Goal: Task Accomplishment & Management: Manage account settings

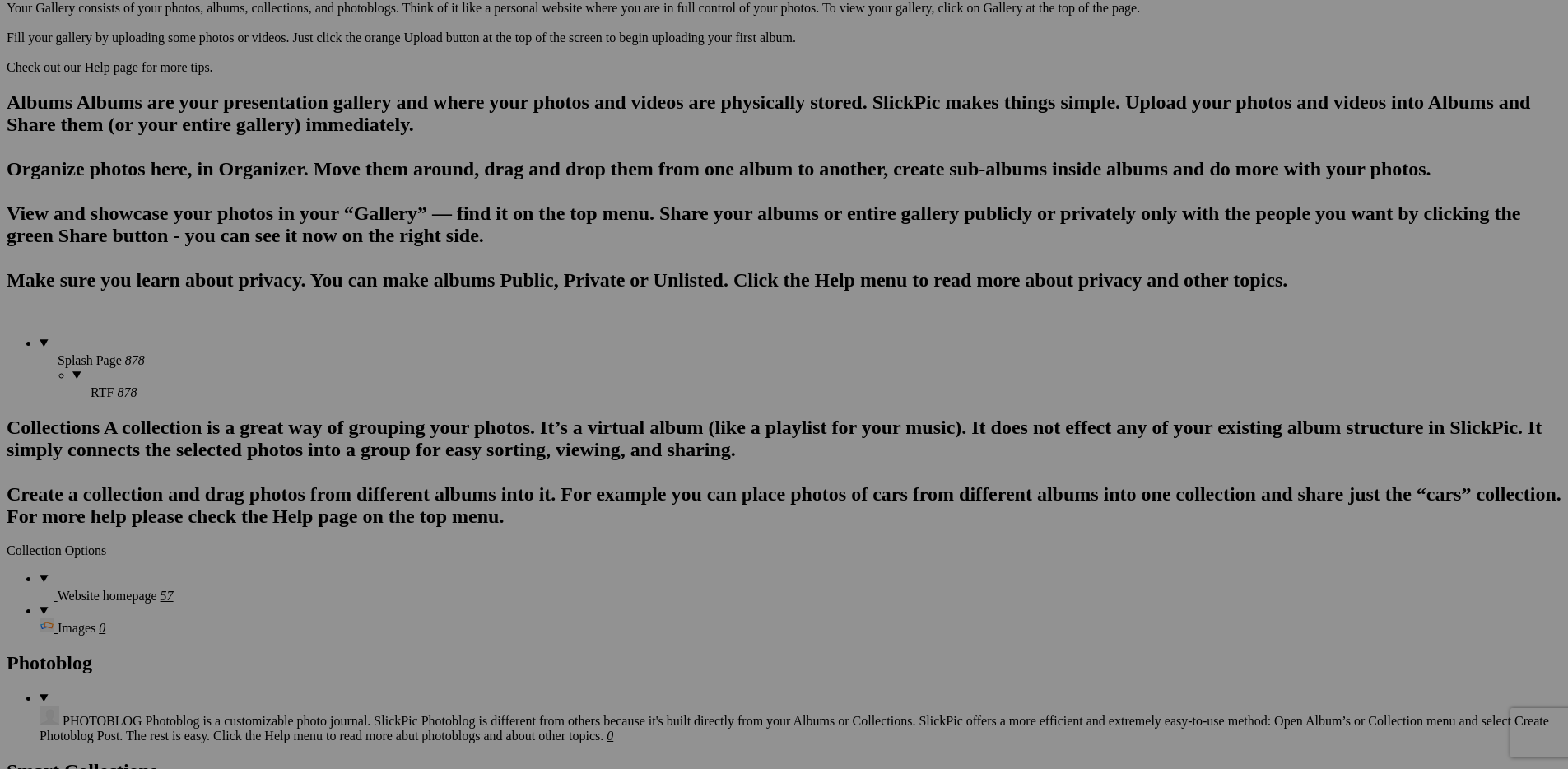
scroll to position [458, 0]
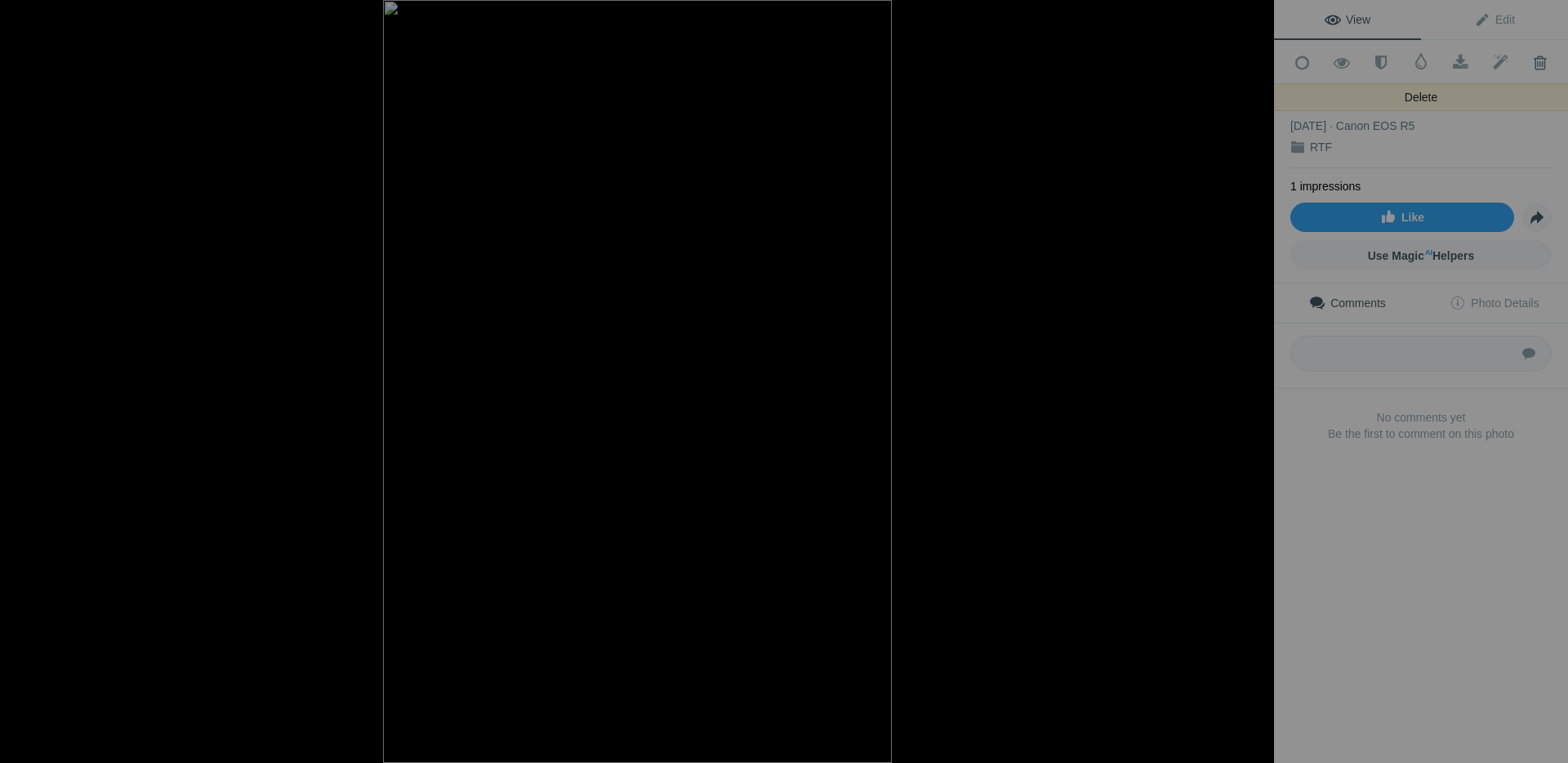
click at [1524, 62] on span at bounding box center [1540, 62] width 40 height 16
click at [1527, 60] on span at bounding box center [1540, 62] width 40 height 16
click at [1531, 57] on span at bounding box center [1540, 62] width 40 height 16
click at [1524, 59] on span at bounding box center [1540, 62] width 40 height 16
click at [1501, 97] on div "2F4A9102" at bounding box center [1421, 104] width 261 height 16
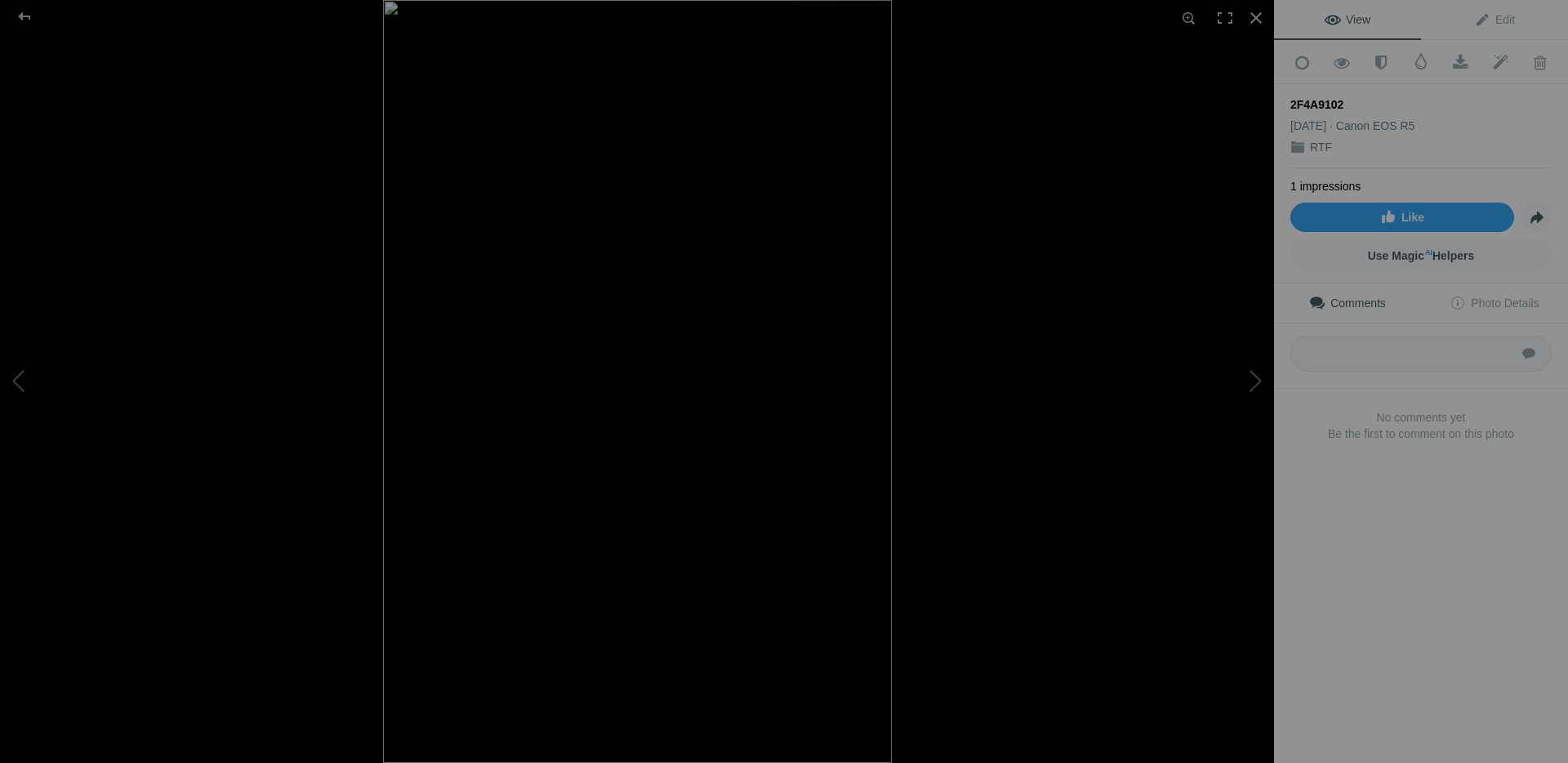
click at [1459, 84] on div "2F4A9102 Jul 17, 2025 Canon EOS R5 RTF" at bounding box center [1421, 126] width 261 height 84
click at [1527, 57] on span at bounding box center [1540, 62] width 40 height 16
click at [1370, 100] on div "2F4A9102" at bounding box center [1421, 104] width 261 height 16
click at [1520, 59] on span at bounding box center [1540, 62] width 40 height 16
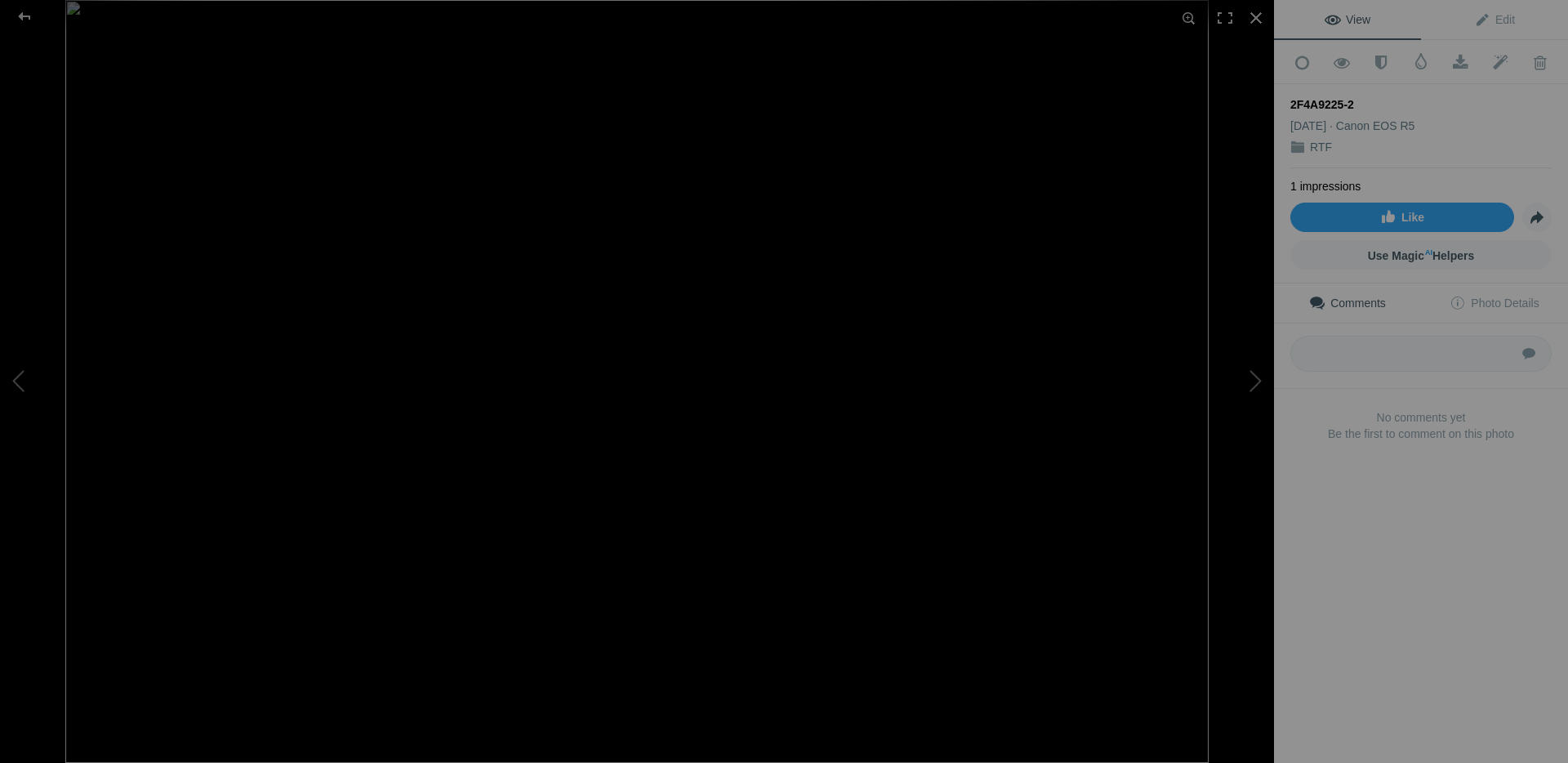
click at [1359, 20] on span "View" at bounding box center [1347, 20] width 45 height 13
click at [378, 157] on img at bounding box center [637, 382] width 1144 height 763
click at [373, 158] on img at bounding box center [854, 568] width 2102 height 1402
click at [23, 10] on div at bounding box center [25, 16] width 59 height 33
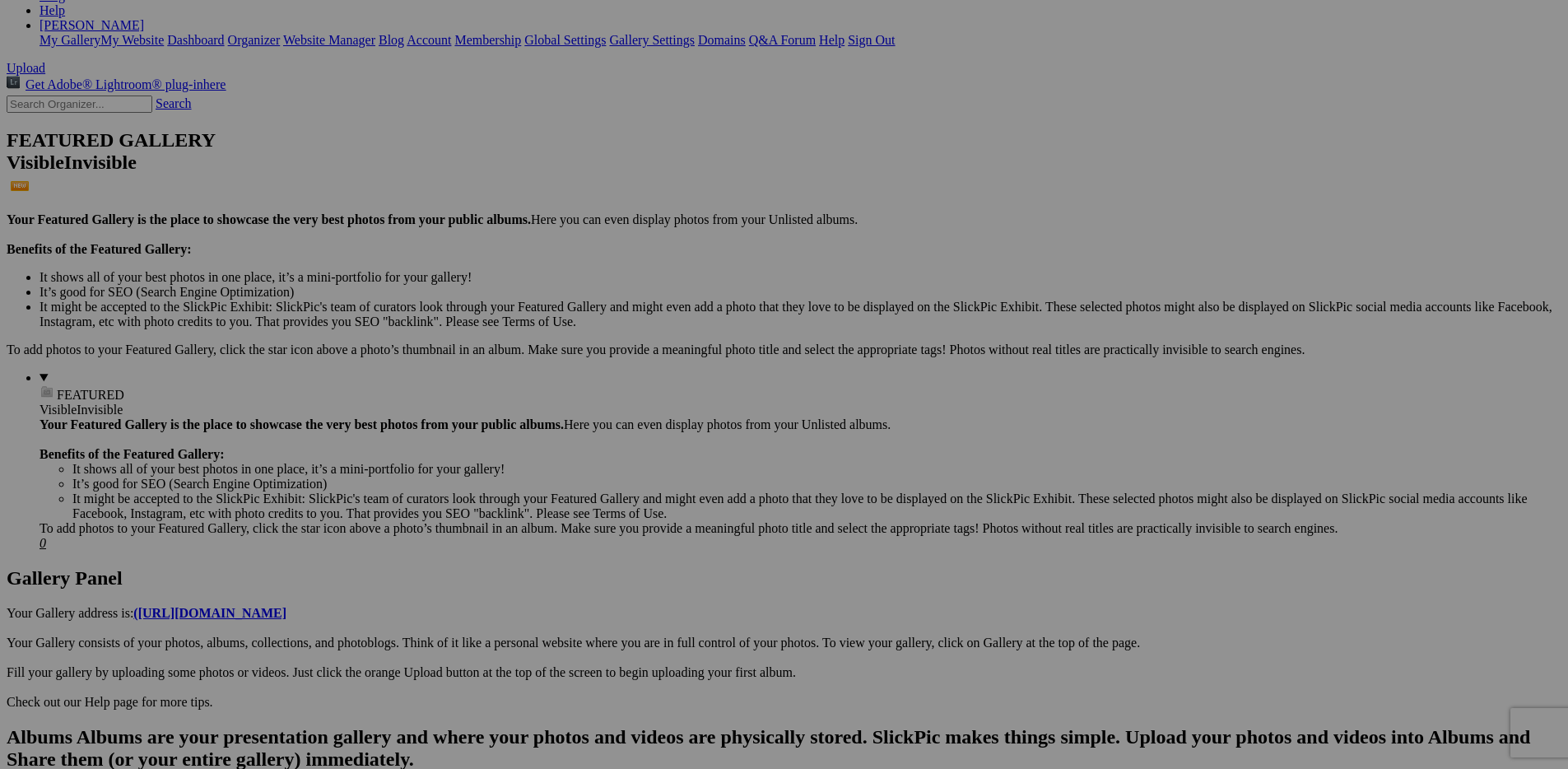
scroll to position [10, 0]
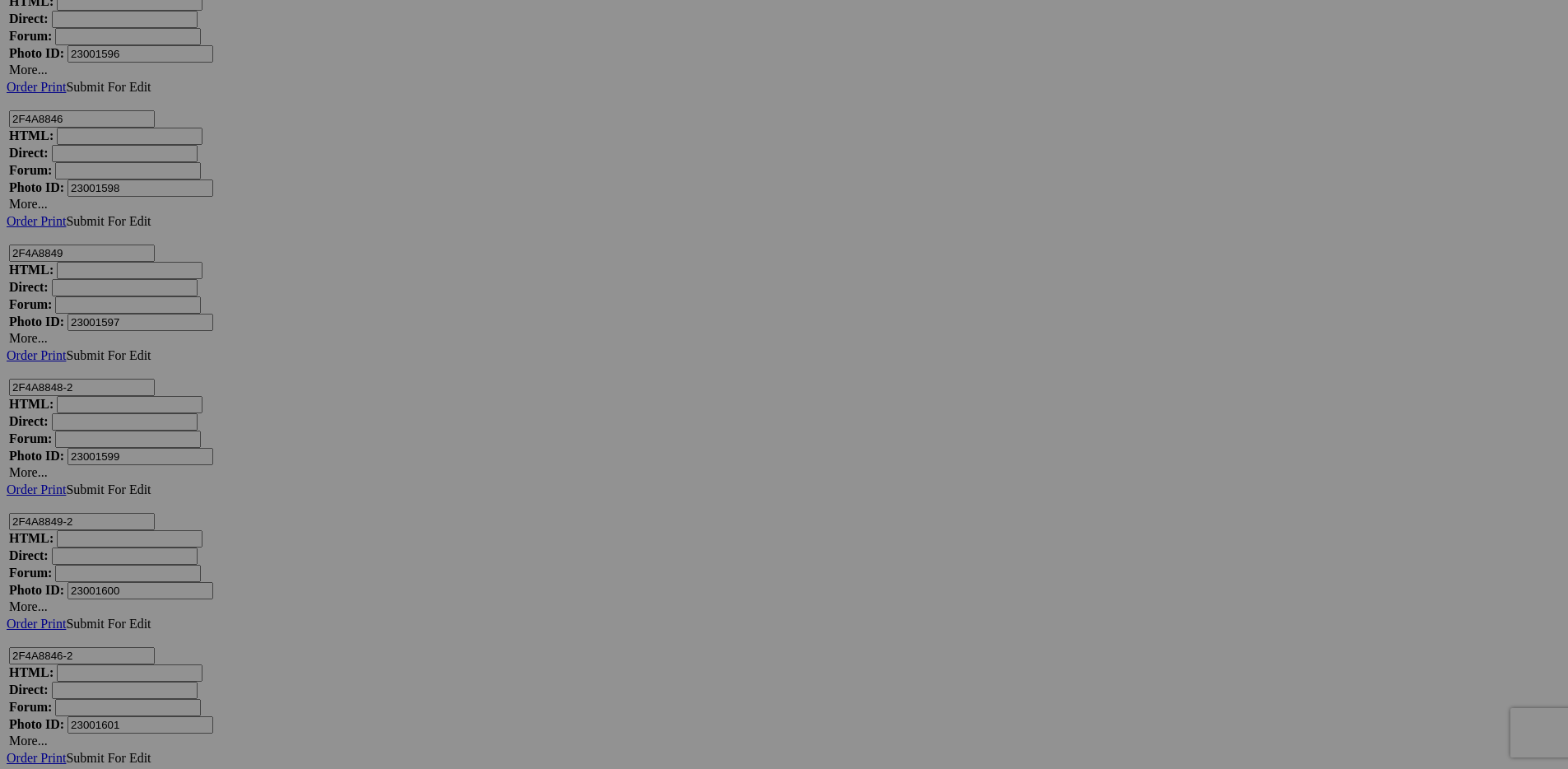
scroll to position [11013, 0]
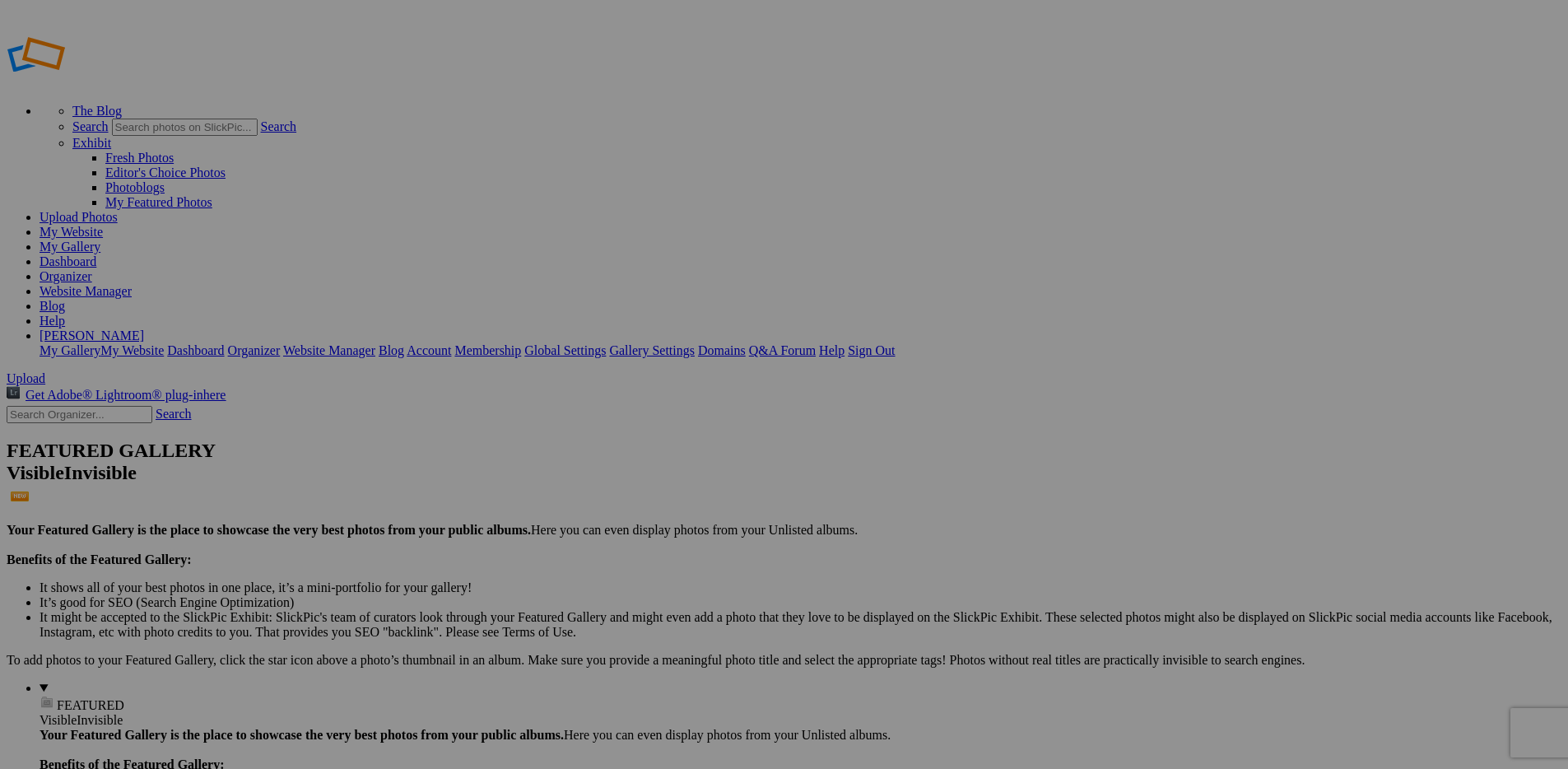
click at [103, 224] on link "My Website" at bounding box center [71, 231] width 63 height 14
click at [45, 371] on span "Upload" at bounding box center [26, 378] width 39 height 14
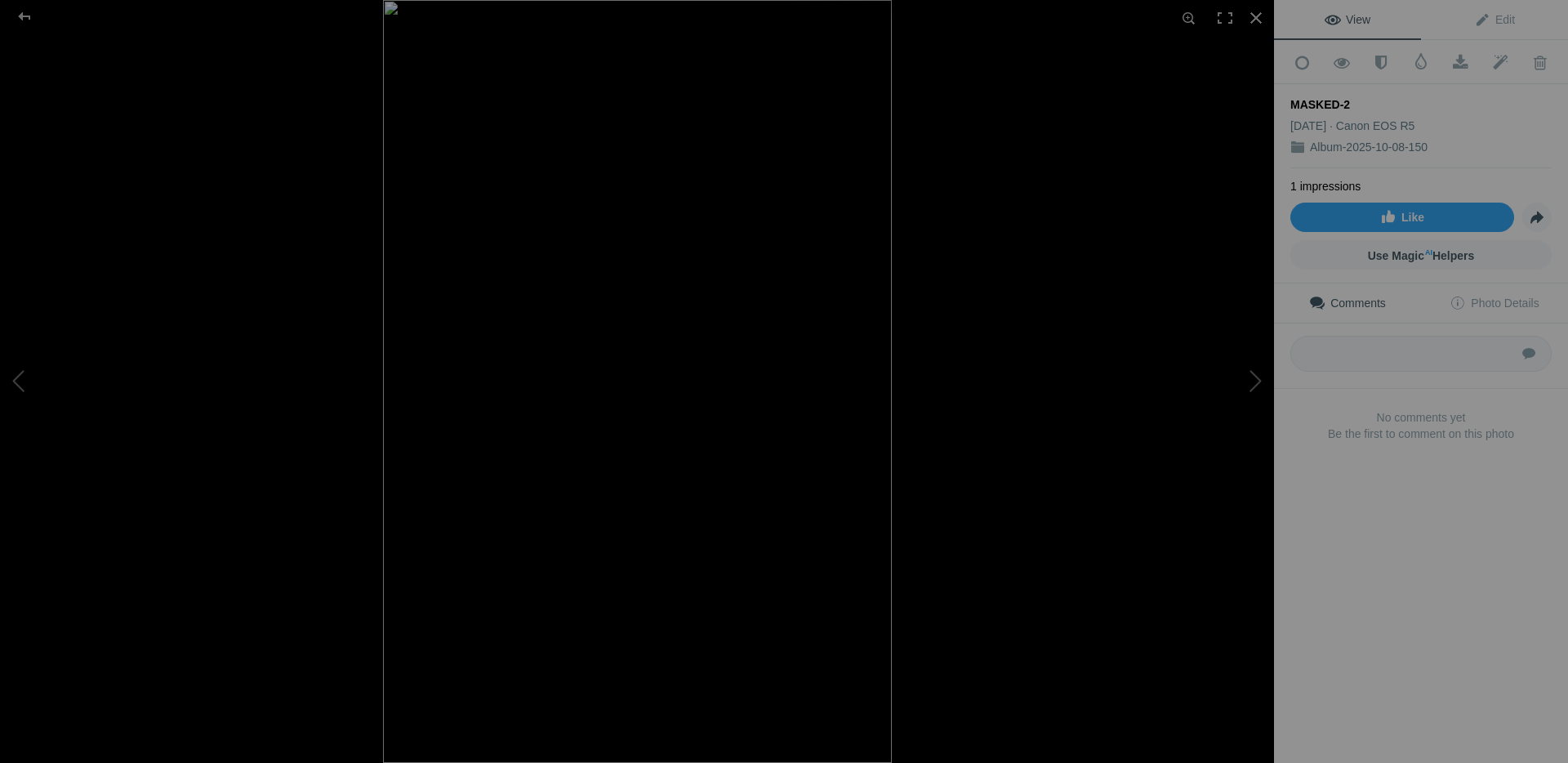
click at [1042, 386] on div at bounding box center [1021, 382] width 1274 height 763
click at [650, 443] on img at bounding box center [637, 382] width 508 height 763
click at [650, 443] on img at bounding box center [636, 288] width 1275 height 1911
click at [26, 12] on div at bounding box center [25, 16] width 59 height 33
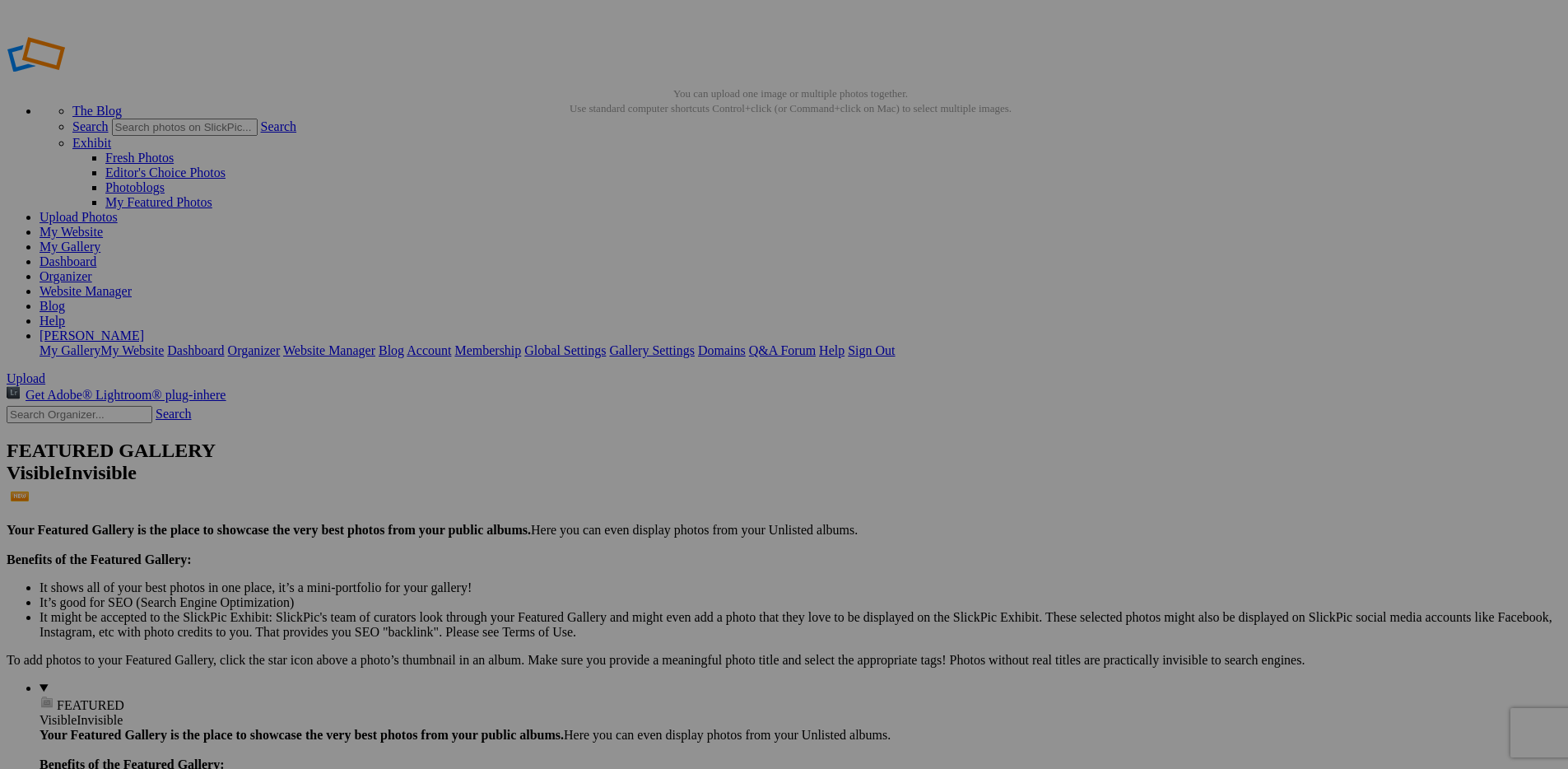
drag, startPoint x: 469, startPoint y: 231, endPoint x: 98, endPoint y: 271, distance: 373.2
drag, startPoint x: 470, startPoint y: 253, endPoint x: 70, endPoint y: 280, distance: 400.9
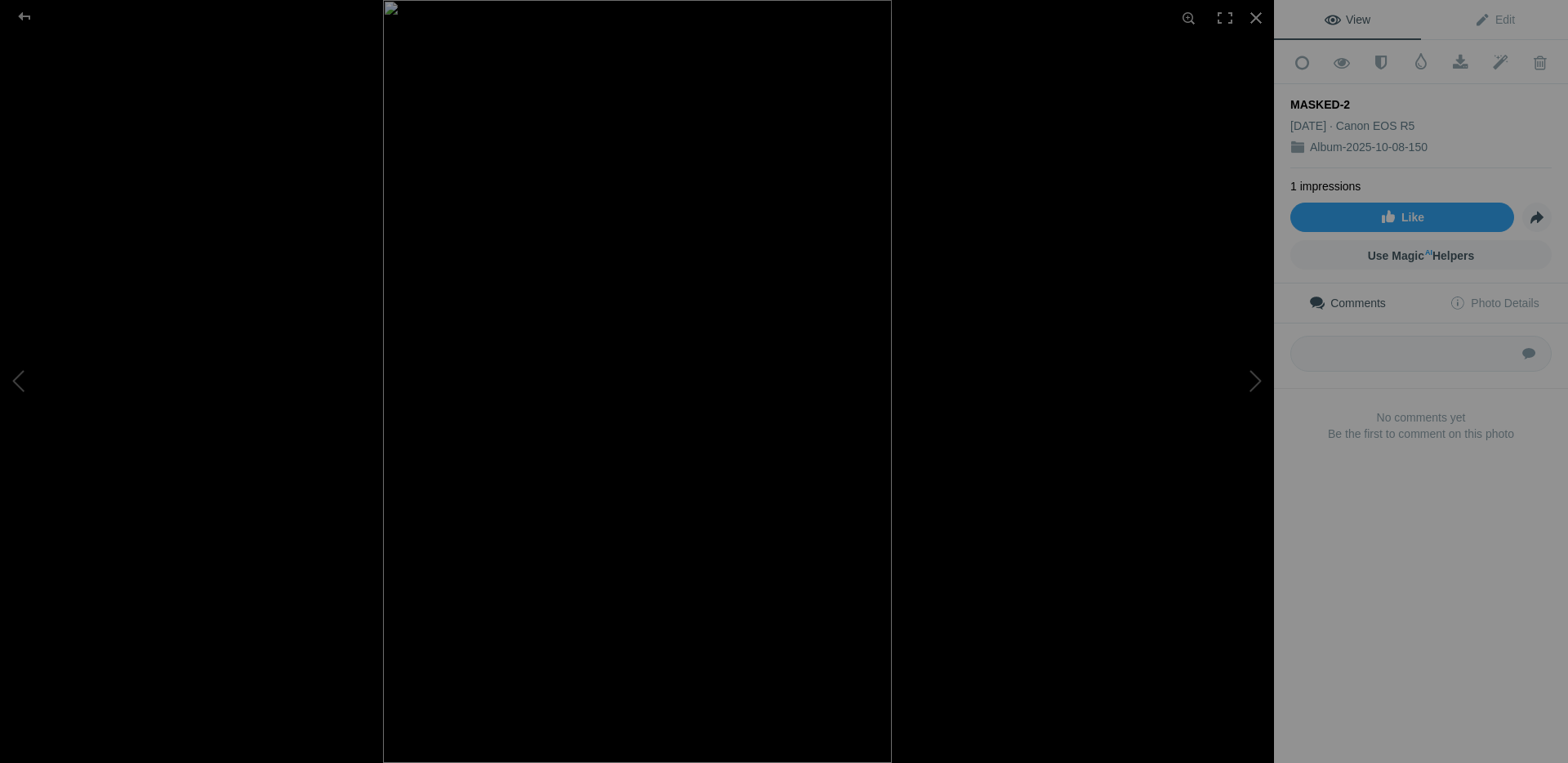
click at [449, 240] on img at bounding box center [637, 382] width 508 height 763
click at [449, 240] on img at bounding box center [637, 594] width 1275 height 1911
click at [26, 11] on div at bounding box center [25, 16] width 59 height 33
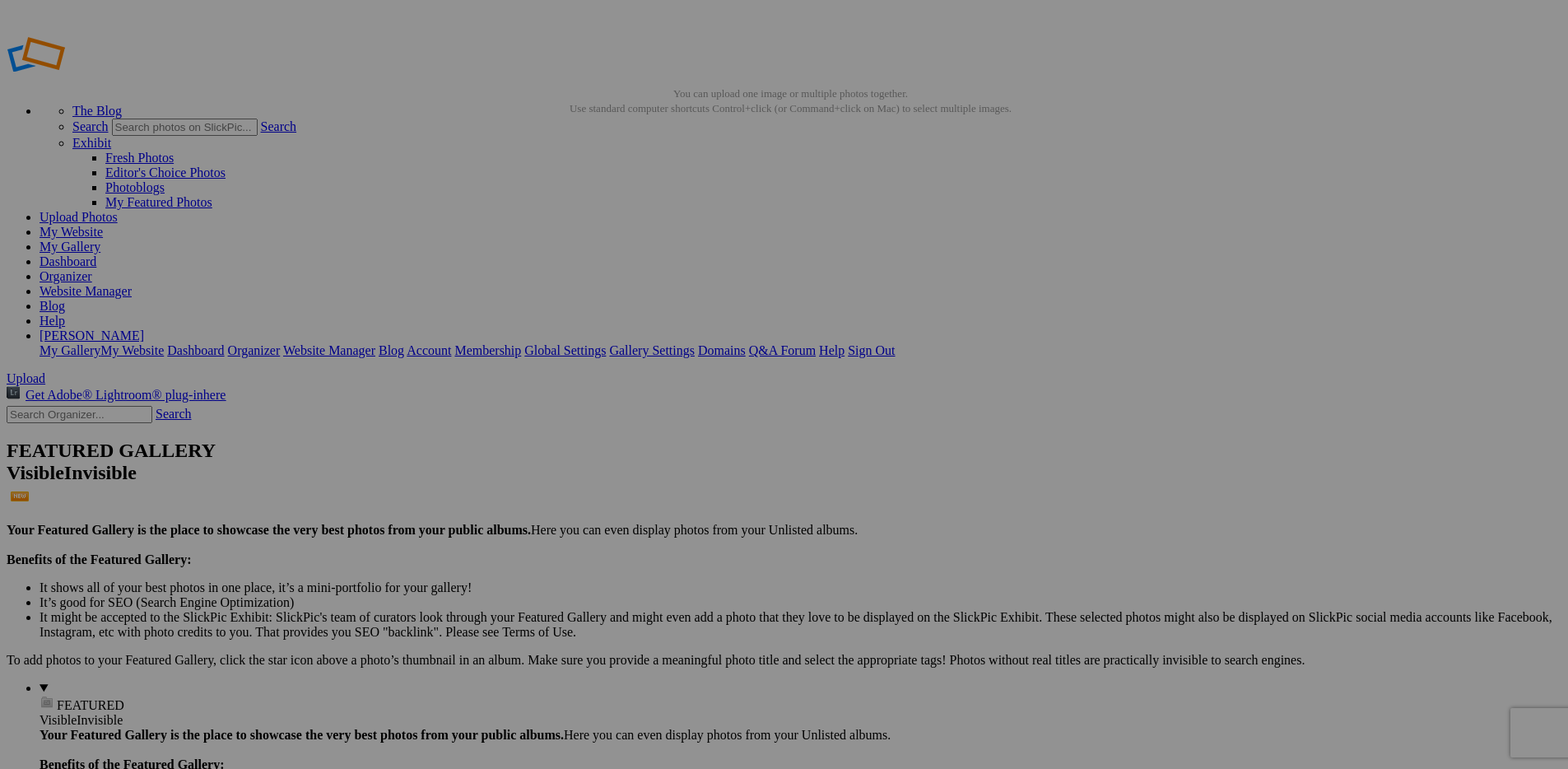
click at [103, 224] on link "My Website" at bounding box center [71, 231] width 63 height 14
click at [45, 371] on span "Upload" at bounding box center [26, 378] width 39 height 14
click at [103, 224] on link "My Website" at bounding box center [71, 231] width 63 height 14
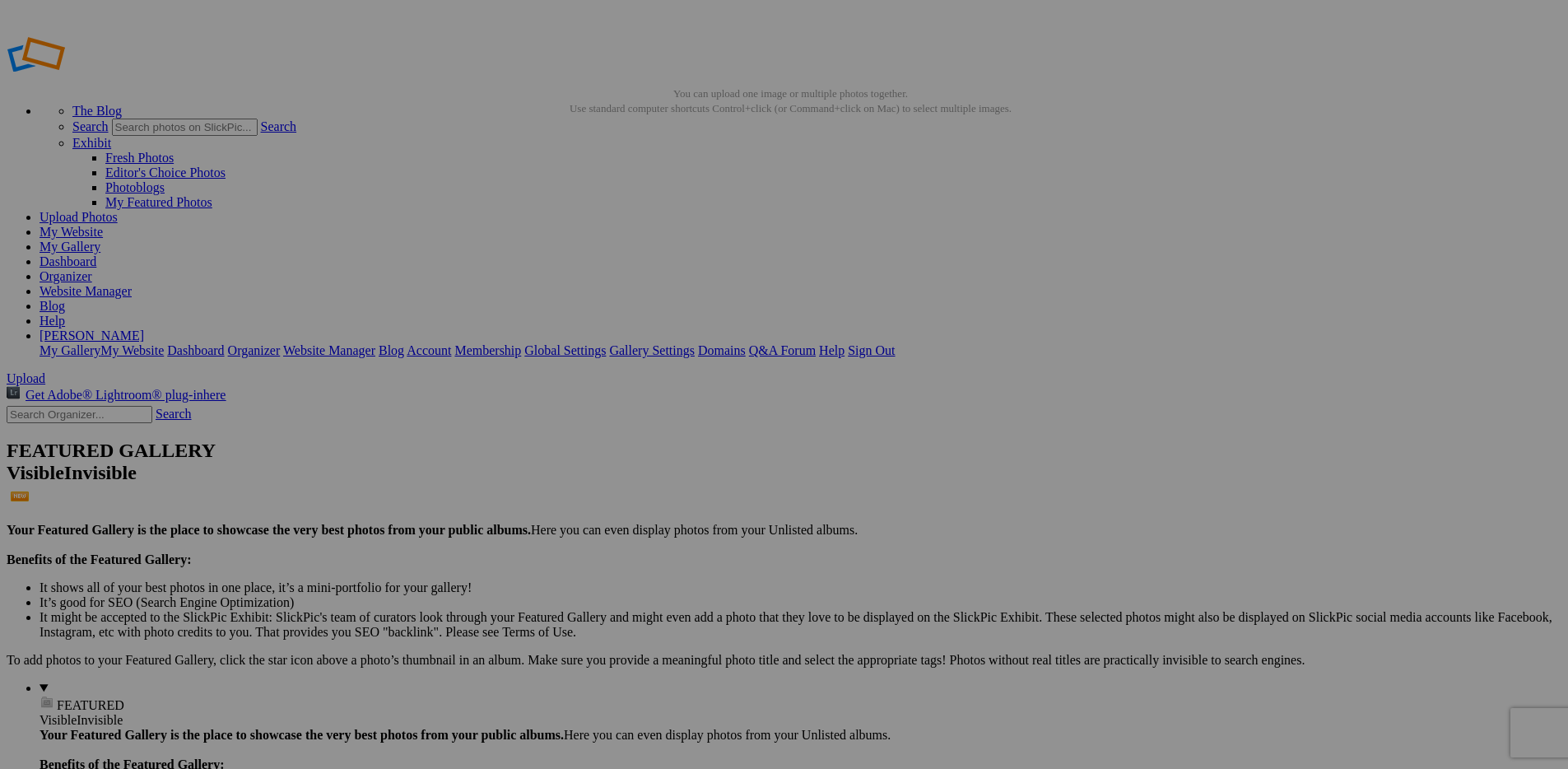
drag, startPoint x: 459, startPoint y: 243, endPoint x: 79, endPoint y: 304, distance: 384.9
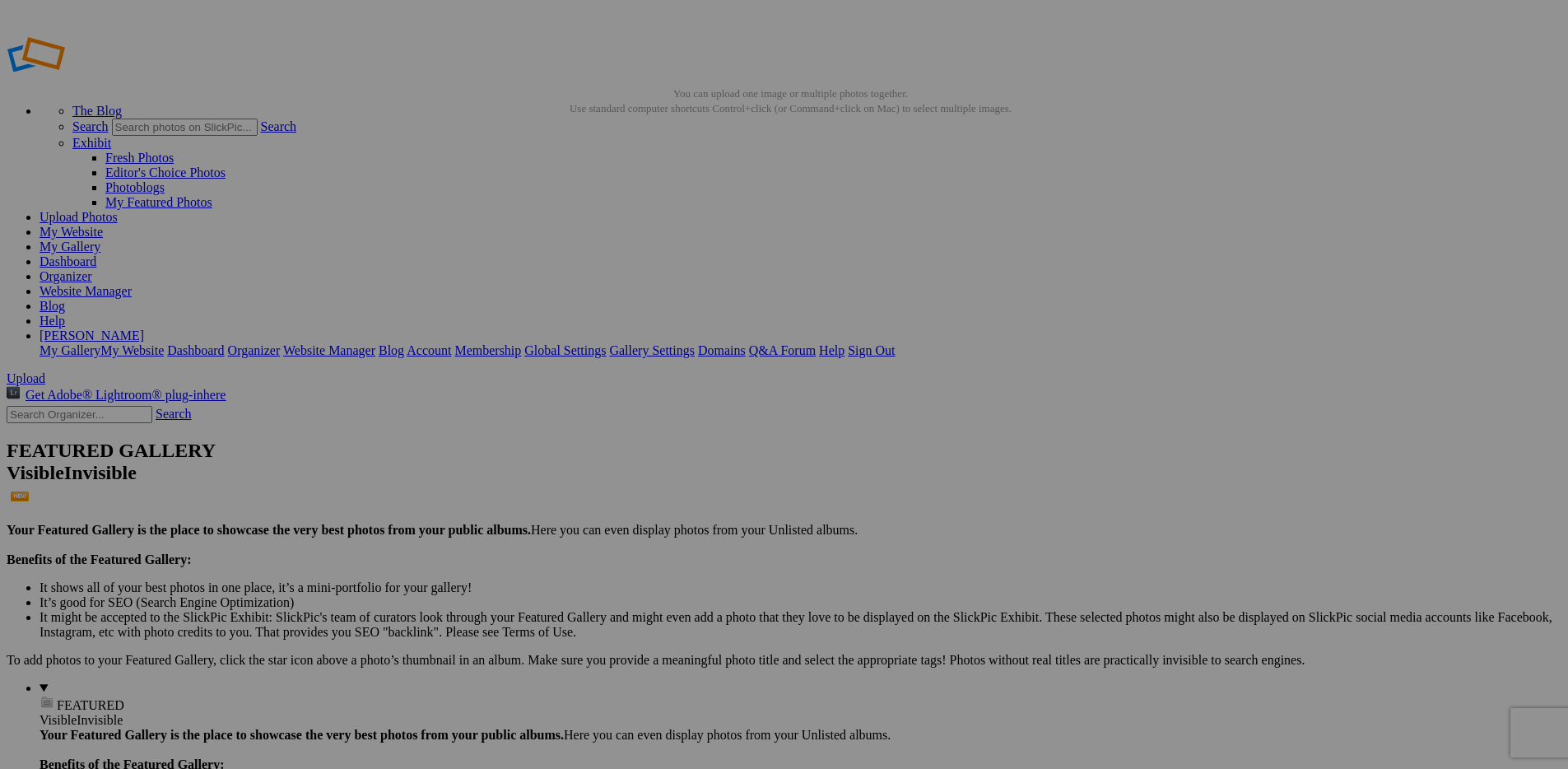
drag, startPoint x: 449, startPoint y: 264, endPoint x: 81, endPoint y: 303, distance: 370.1
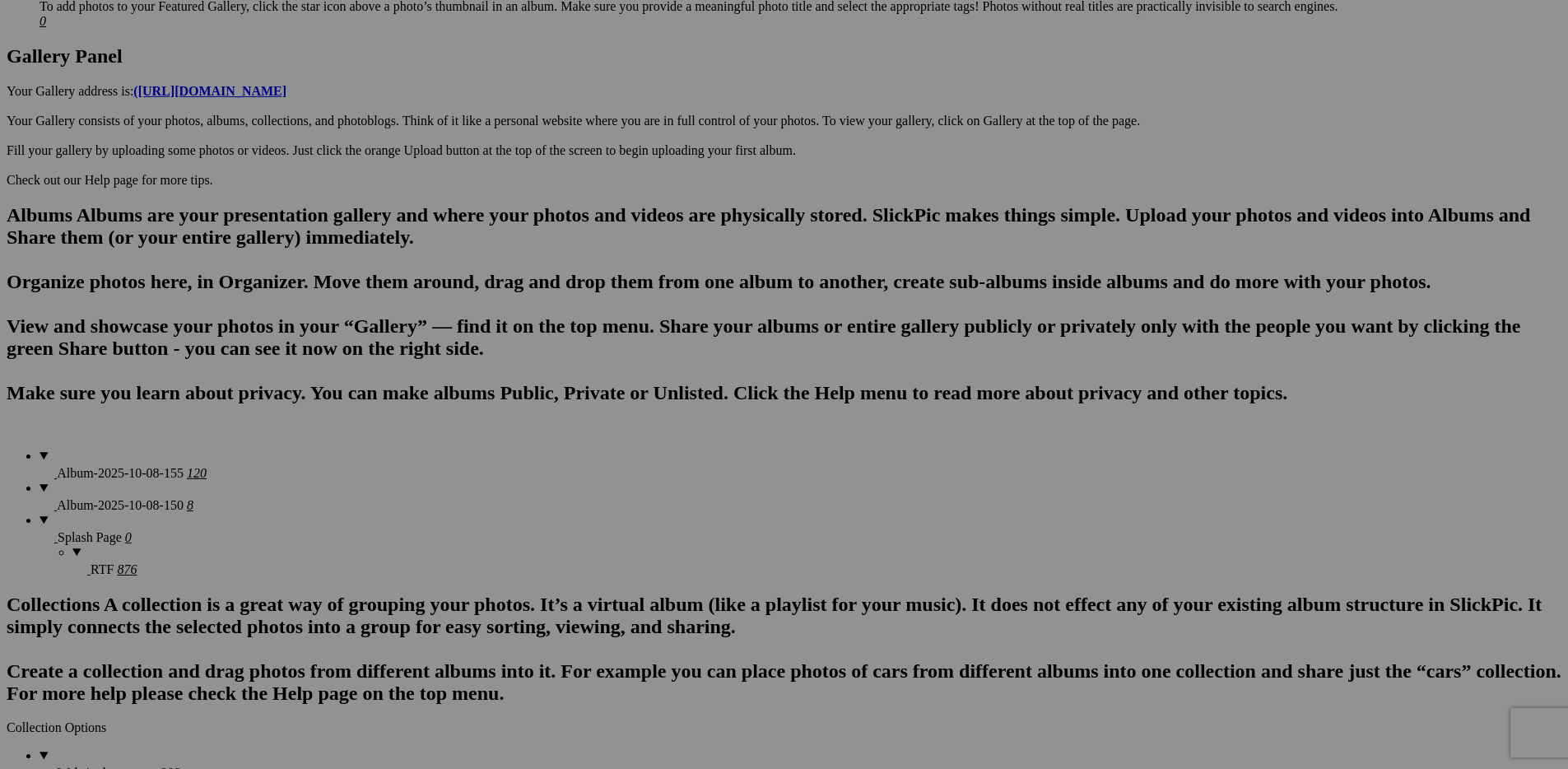
scroll to position [1110, 0]
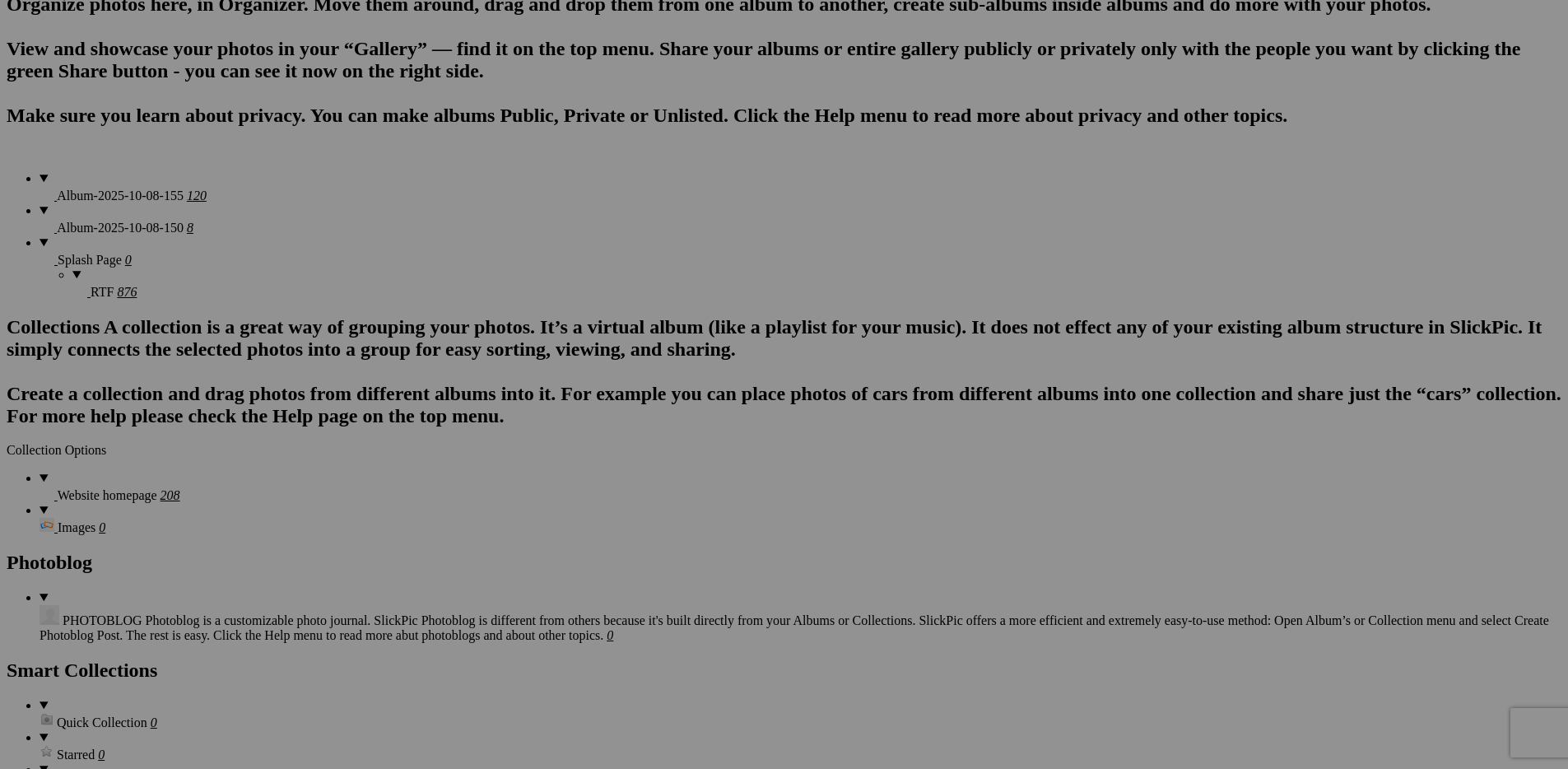
click at [213, 302] on section "Upload Get Adobe® Lightroom® plug-in here Search FEATURED GALLERY Visible Invis…" at bounding box center [784, 389] width 1555 height 2255
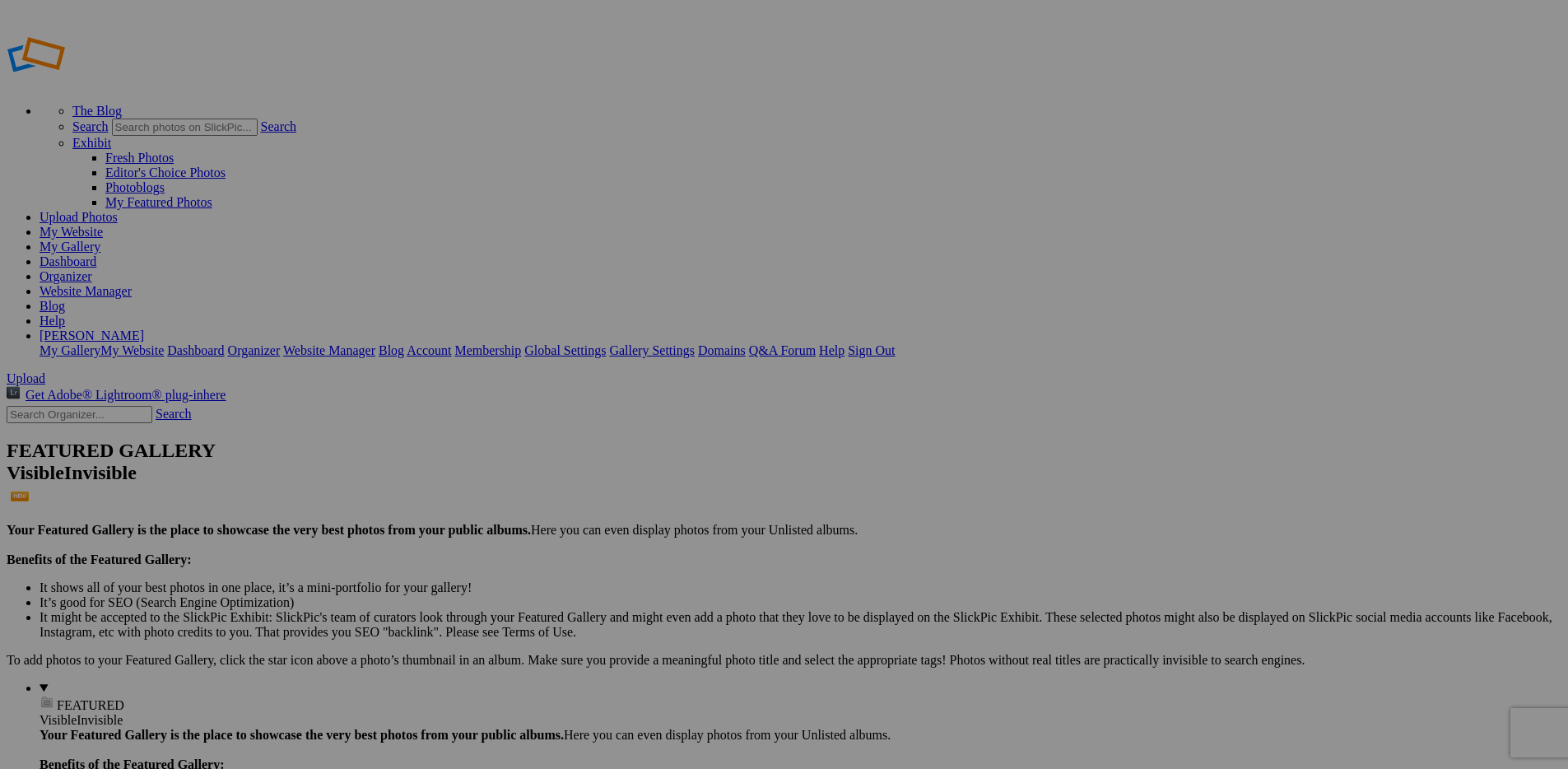
click at [103, 224] on link "My Website" at bounding box center [71, 231] width 63 height 14
click at [132, 284] on link "Website Manager" at bounding box center [85, 291] width 93 height 14
